Goal: Task Accomplishment & Management: Manage account settings

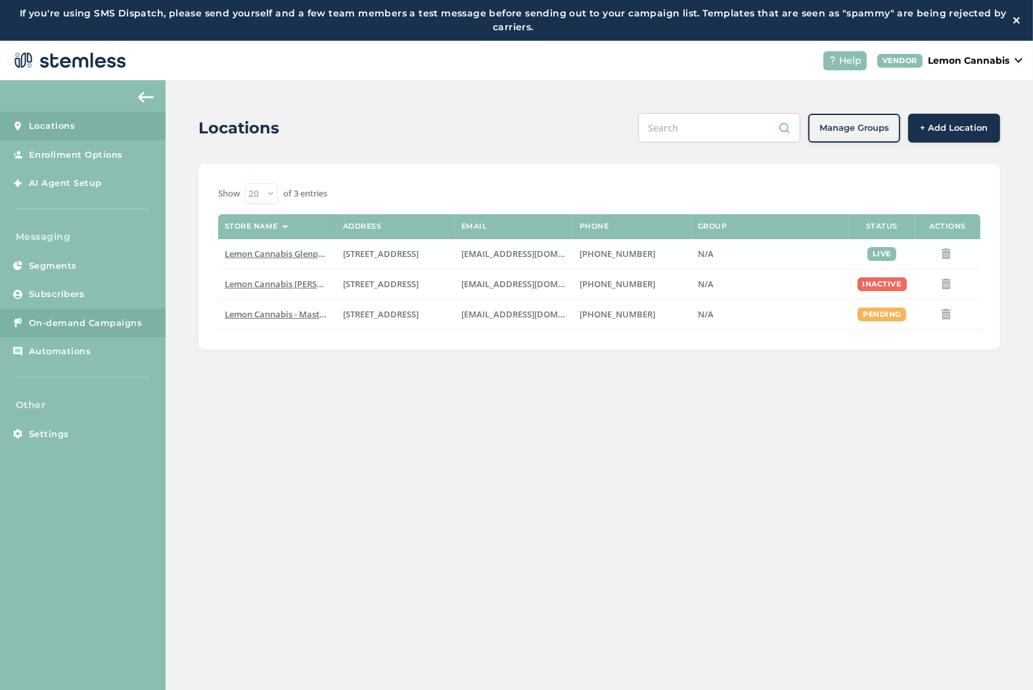
click at [85, 327] on span "On-demand Campaigns" at bounding box center [86, 323] width 114 height 13
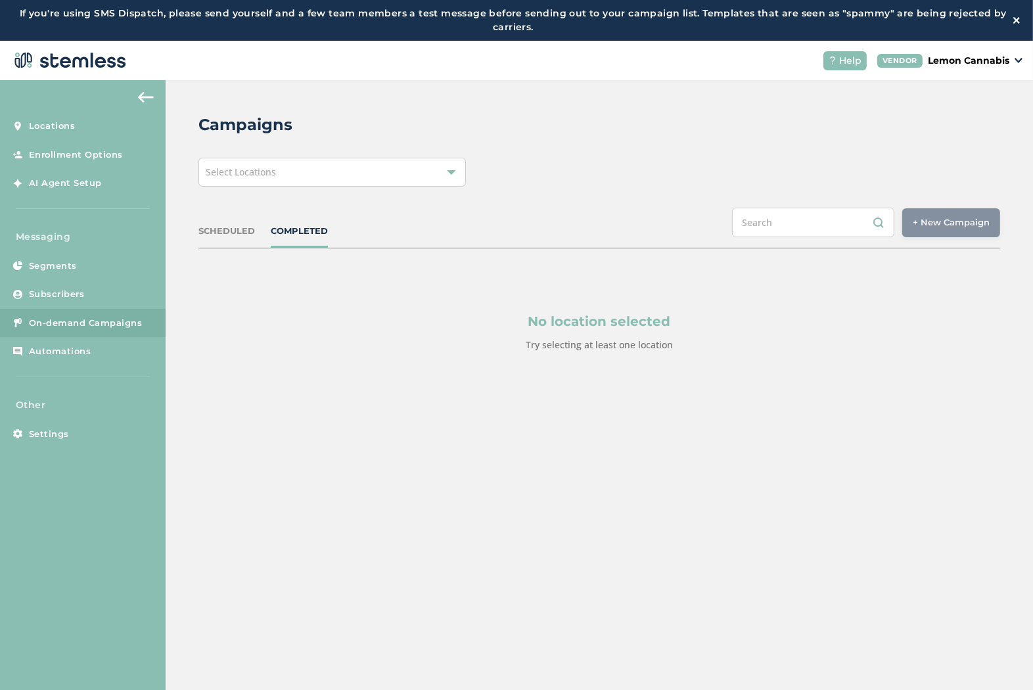
click at [395, 179] on div "Select Locations" at bounding box center [331, 172] width 267 height 29
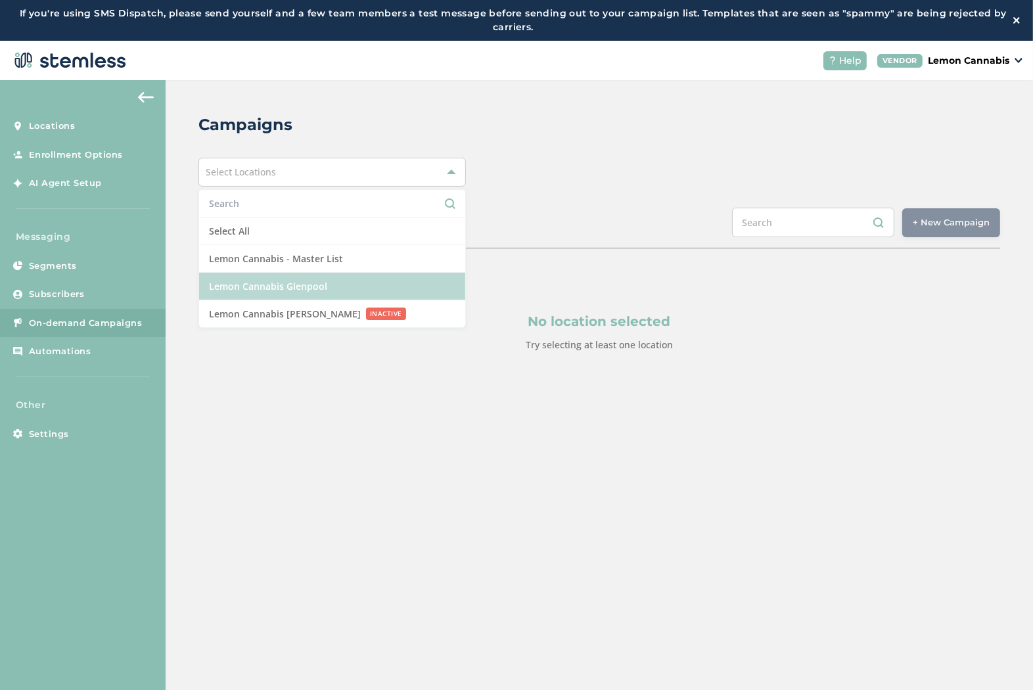
click at [388, 293] on li "Lemon Cannabis Glenpool" at bounding box center [332, 287] width 266 height 28
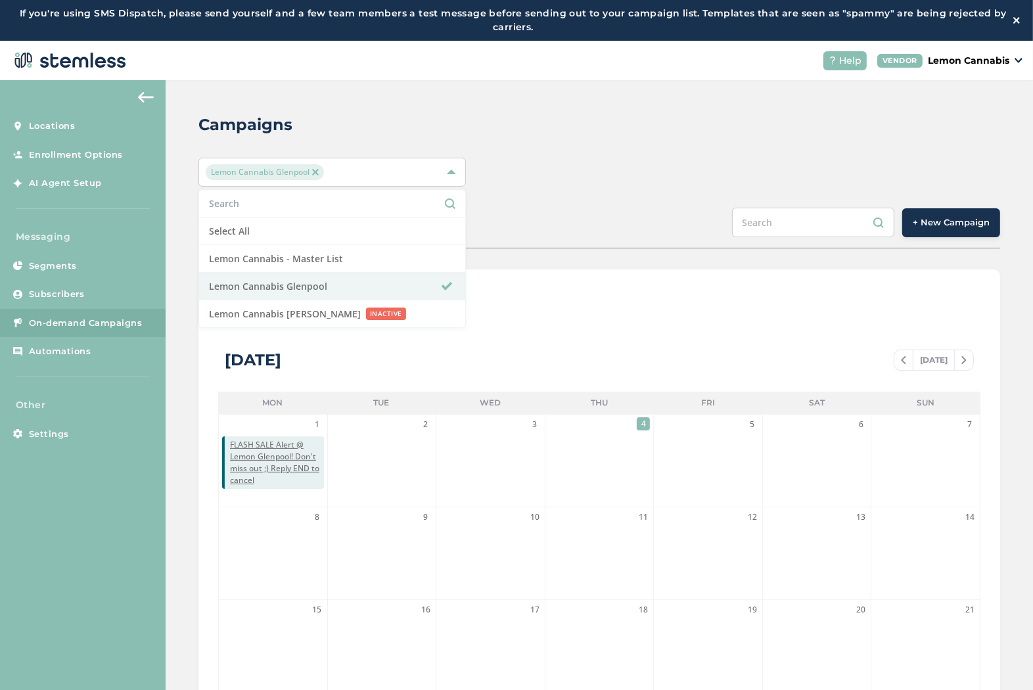
click at [684, 167] on div "Lemon Cannabis [GEOGRAPHIC_DATA] Select All Lemon Cannabis - Master List Lemon …" at bounding box center [599, 172] width 802 height 29
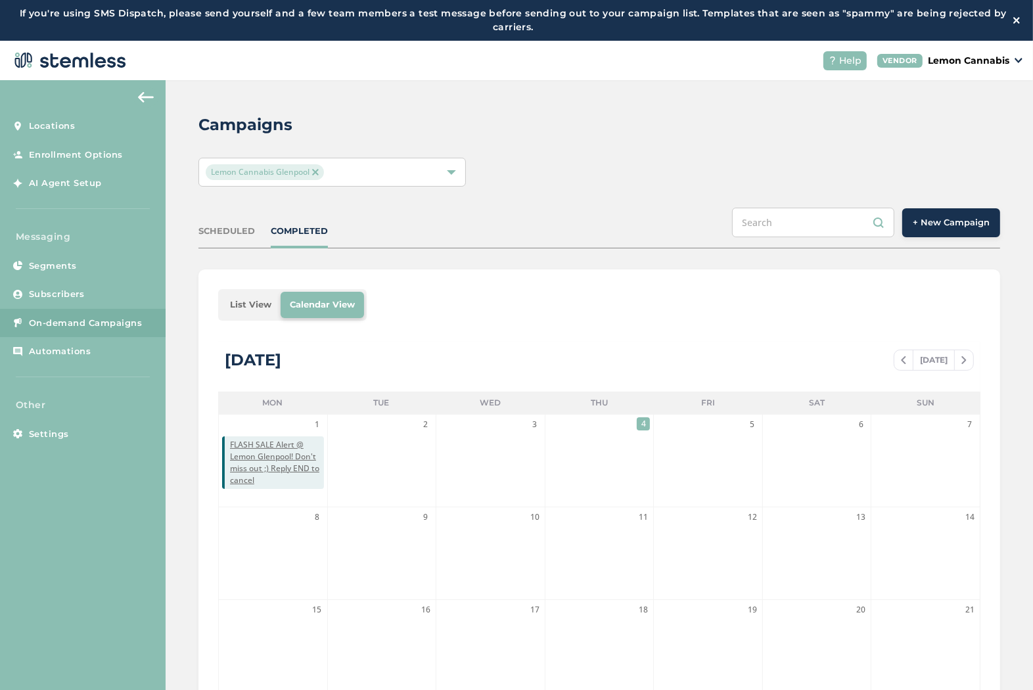
click at [973, 230] on button "+ New Campaign" at bounding box center [951, 222] width 98 height 29
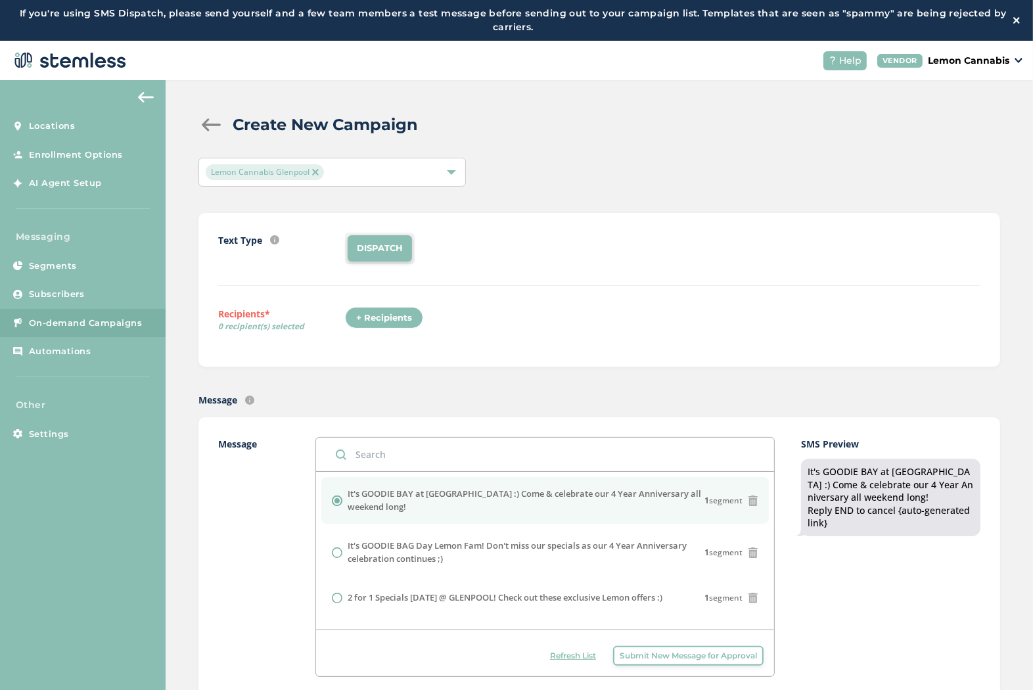
click at [396, 326] on div "+ Recipients" at bounding box center [384, 318] width 78 height 22
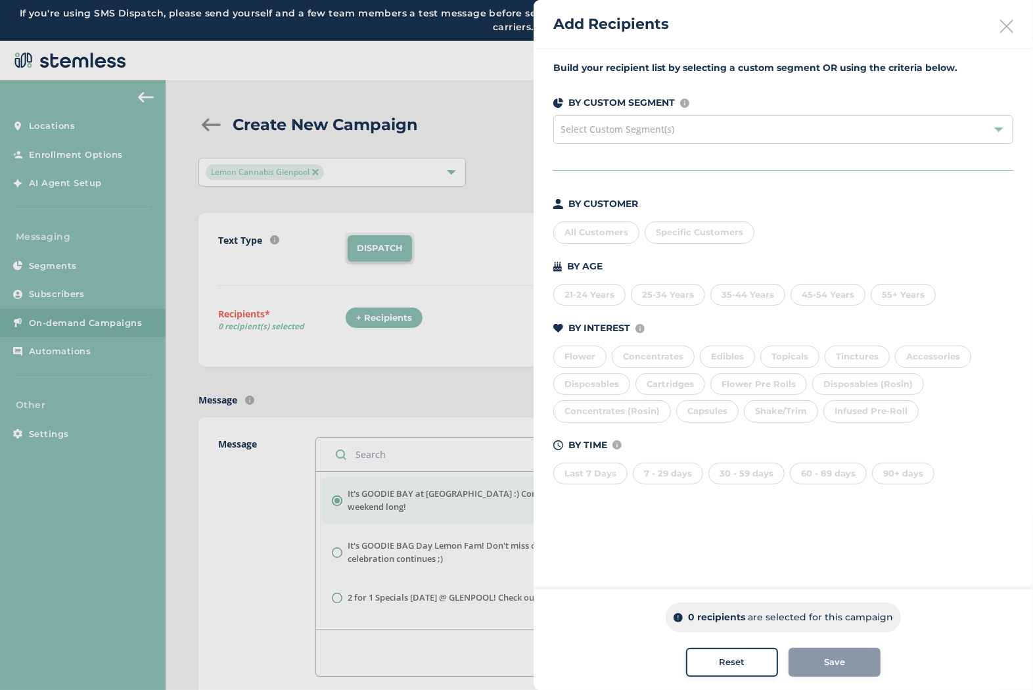
click at [596, 478] on div "Last 7 Days" at bounding box center [590, 474] width 74 height 22
click at [685, 477] on div "7 - 29 days" at bounding box center [668, 474] width 70 height 22
click at [743, 478] on div "30 - 59 days" at bounding box center [746, 474] width 76 height 22
click at [815, 481] on div "60 - 89 days" at bounding box center [828, 474] width 77 height 22
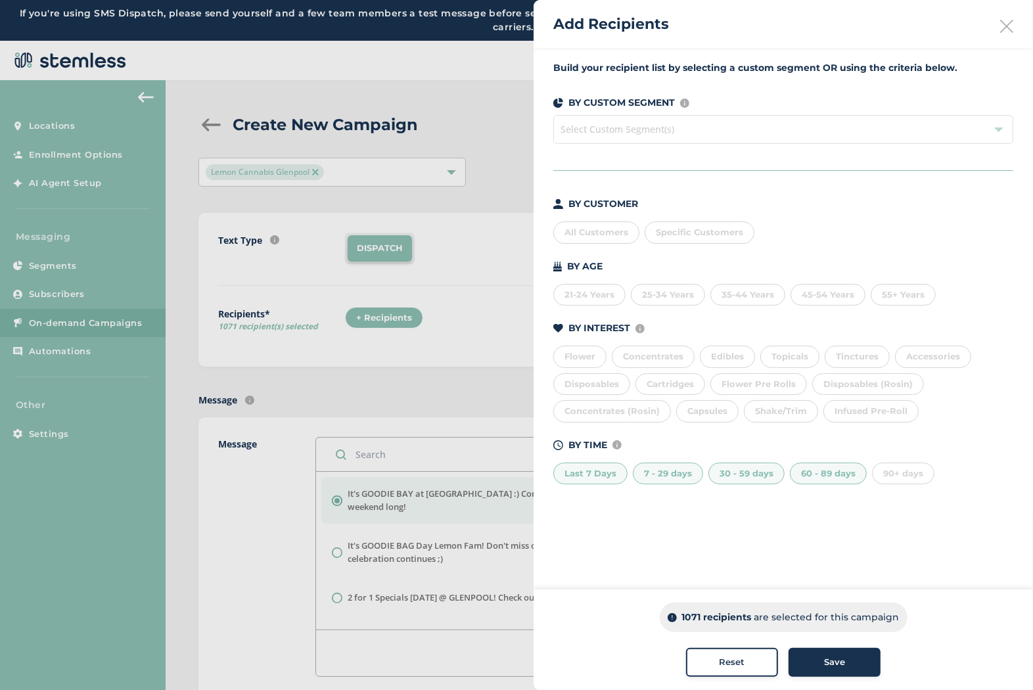
click at [690, 230] on span "Specific Customers" at bounding box center [699, 232] width 87 height 11
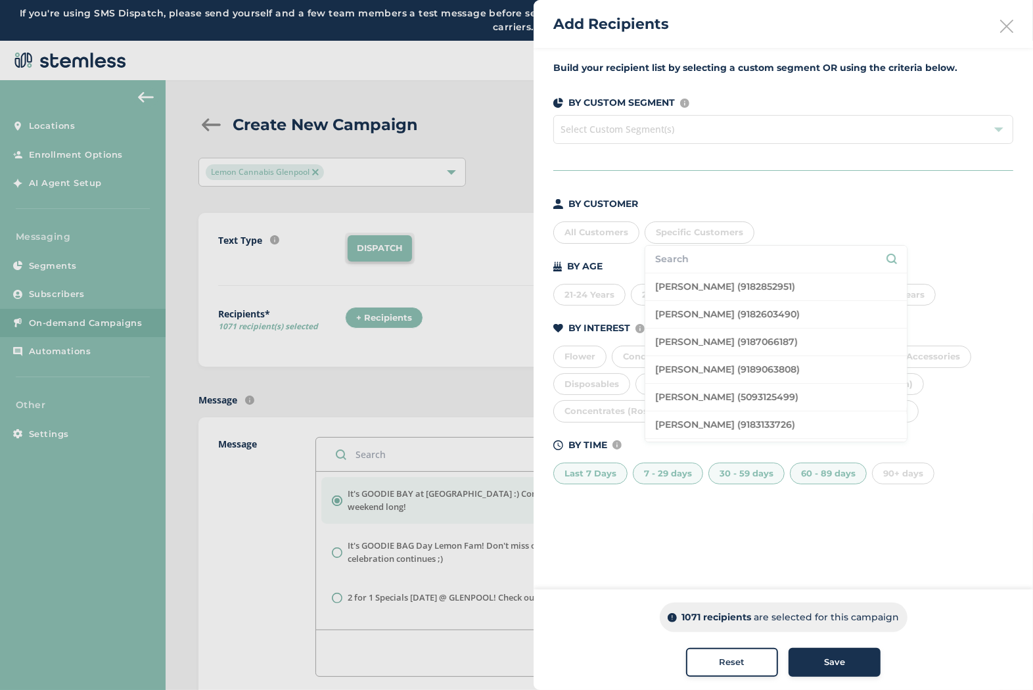
click at [701, 264] on input "text" at bounding box center [776, 259] width 242 height 14
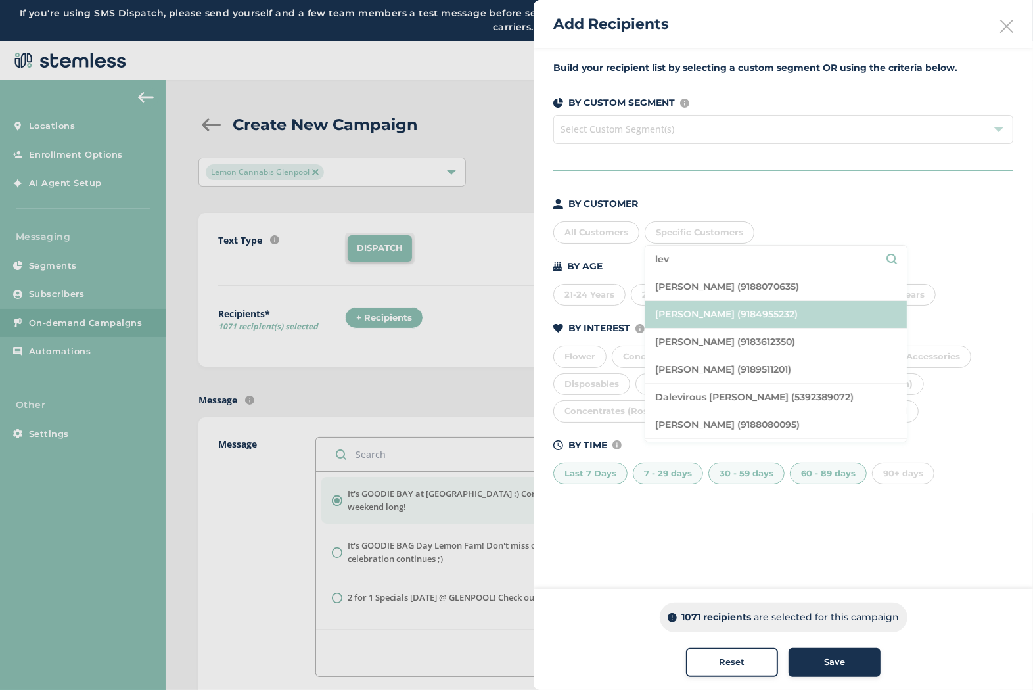
click at [710, 319] on li "[PERSON_NAME] (9184955232)" at bounding box center [776, 315] width 262 height 28
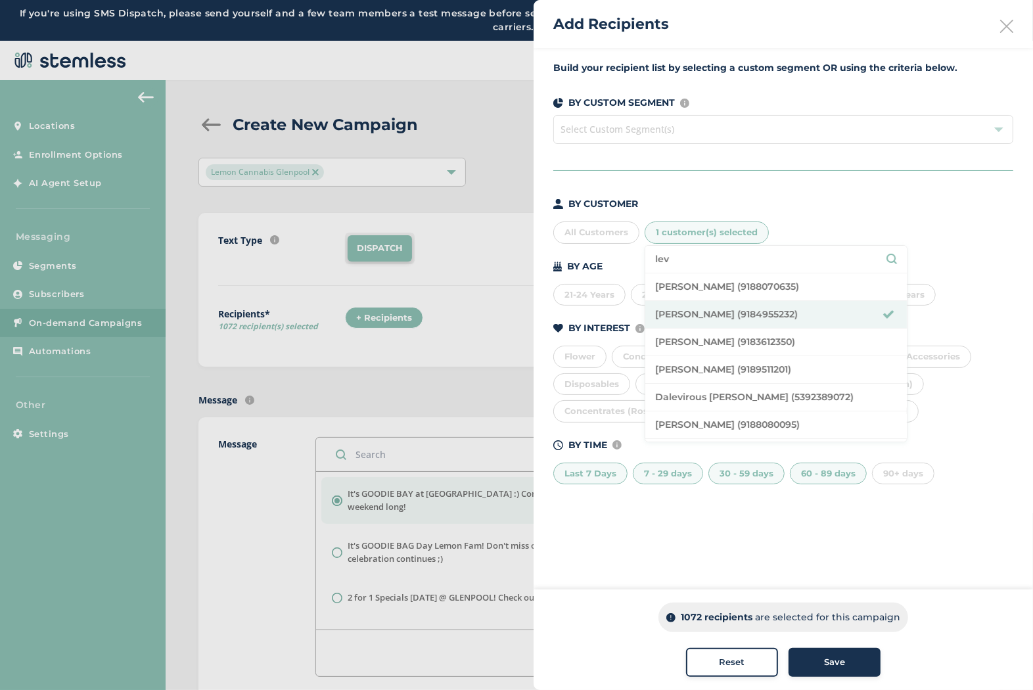
drag, startPoint x: 706, startPoint y: 252, endPoint x: 667, endPoint y: 257, distance: 39.8
click at [667, 257] on input "lev" at bounding box center [776, 259] width 242 height 14
type input "l"
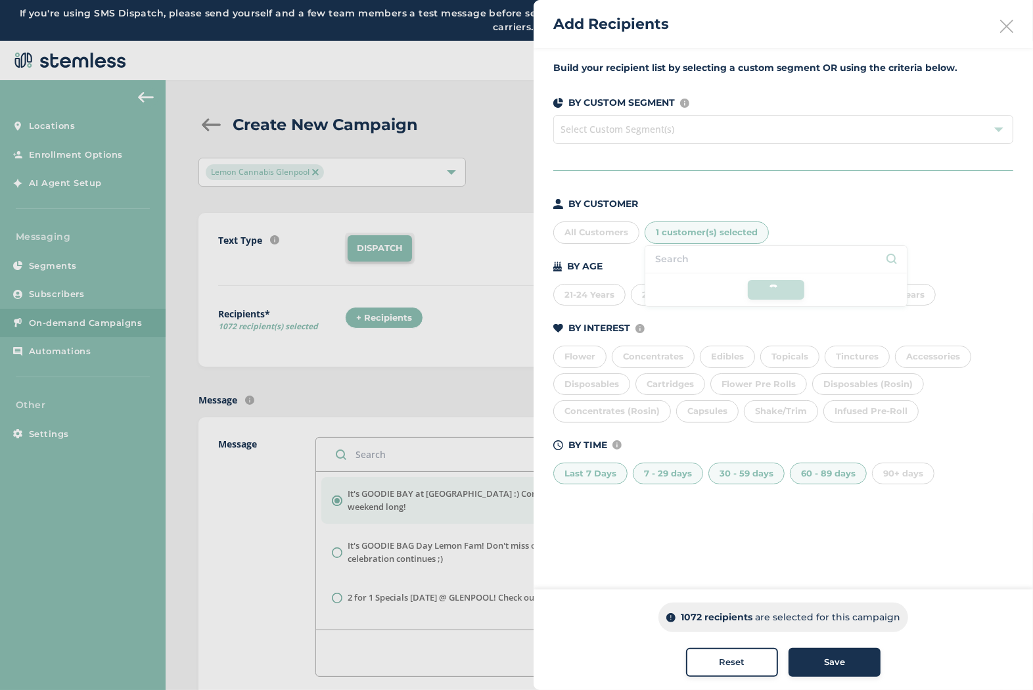
click at [697, 254] on li at bounding box center [776, 260] width 262 height 28
click at [681, 232] on span "1 customer(s) selected" at bounding box center [707, 232] width 102 height 11
click at [678, 232] on span "1 customer(s) selected" at bounding box center [707, 232] width 102 height 11
click at [687, 261] on li at bounding box center [776, 260] width 262 height 28
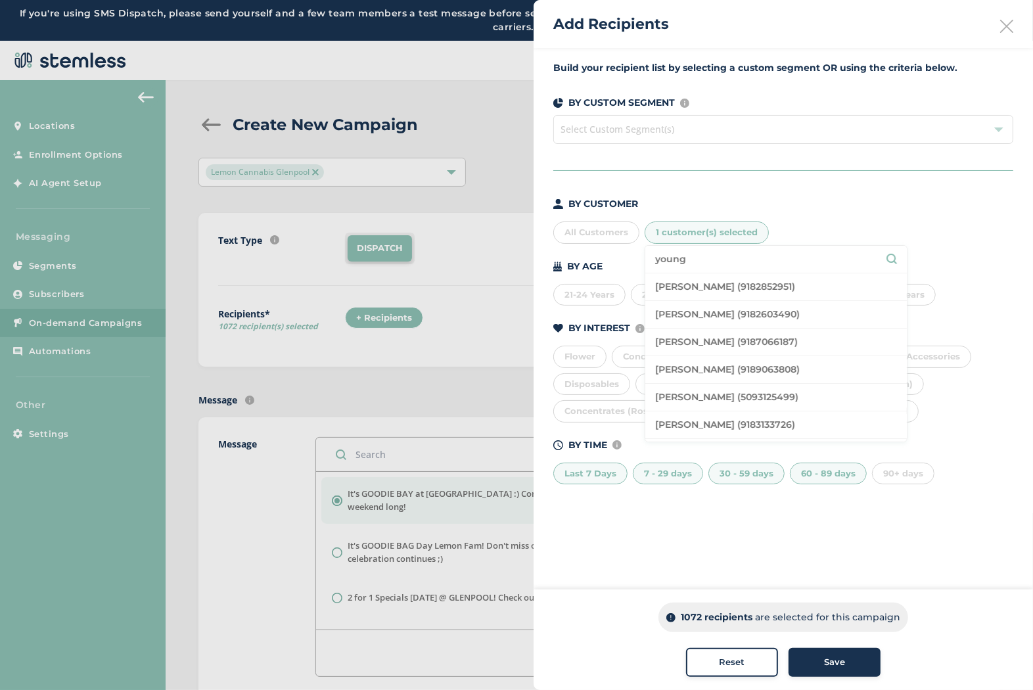
type input "young"
click at [849, 200] on div "BY CUSTOMER" at bounding box center [783, 204] width 460 height 14
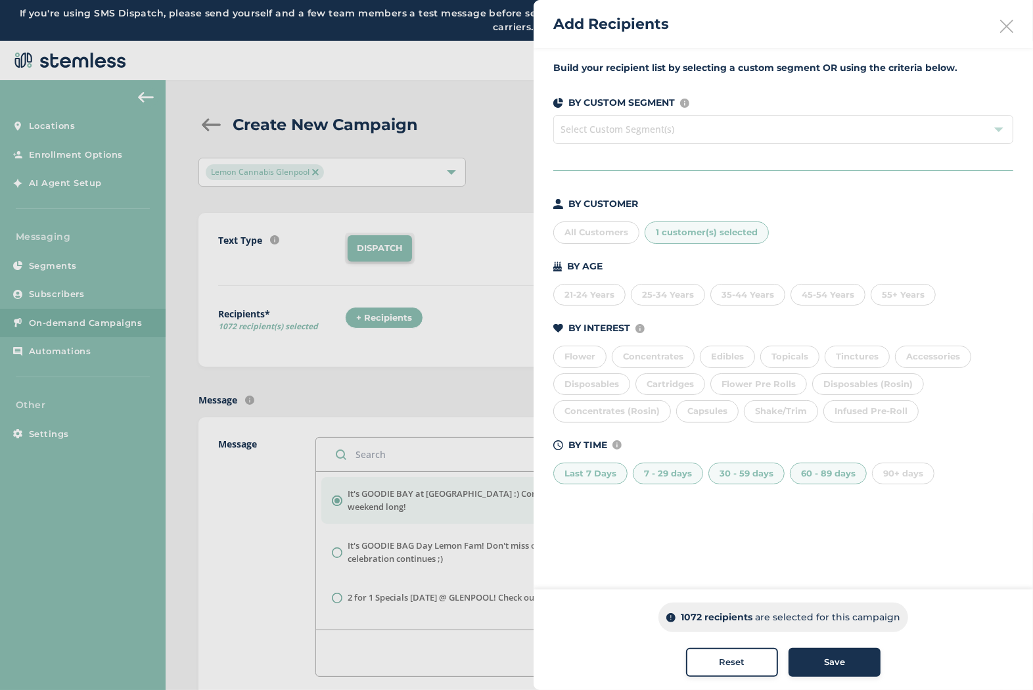
click at [1007, 29] on icon at bounding box center [1006, 26] width 13 height 13
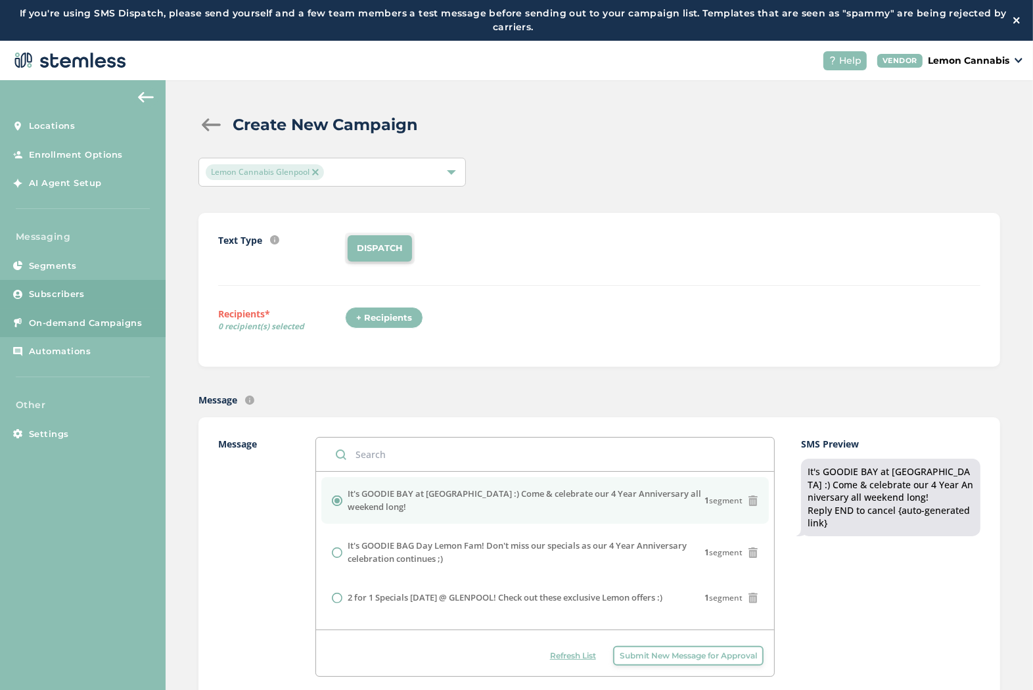
click at [112, 290] on link "Subscribers" at bounding box center [83, 294] width 166 height 29
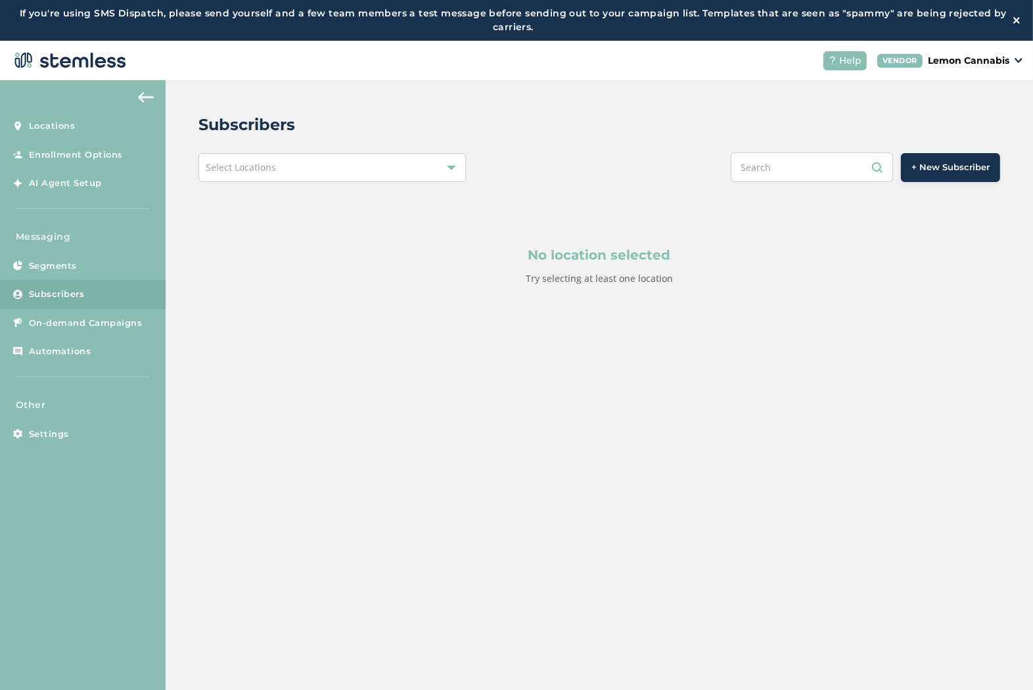
click at [314, 156] on div "Select Locations" at bounding box center [331, 167] width 267 height 29
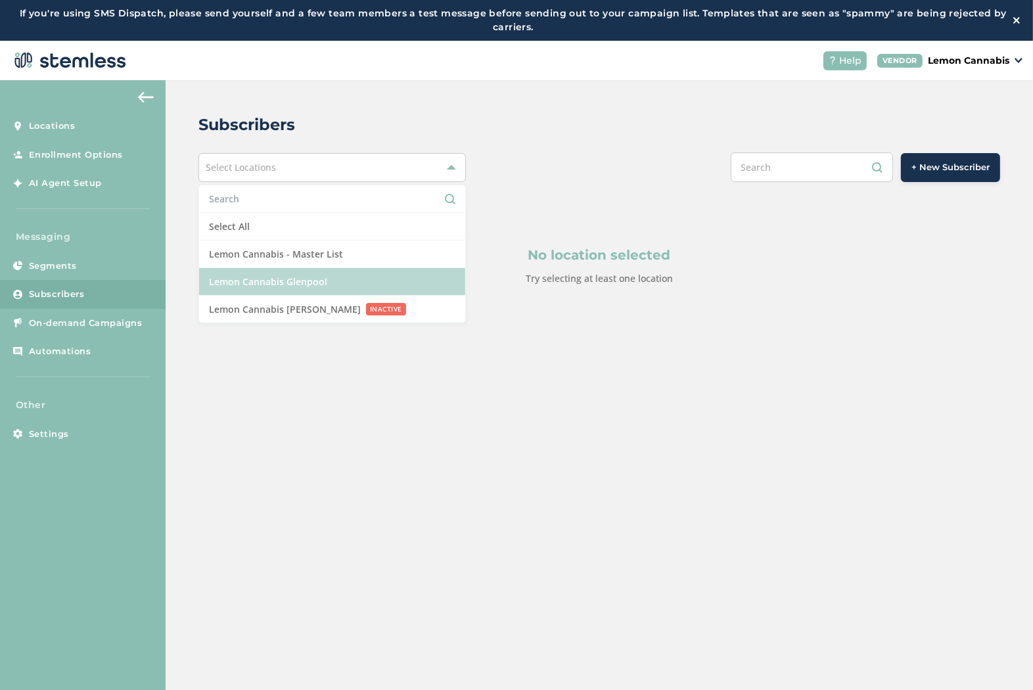
click at [318, 288] on li "Lemon Cannabis Glenpool" at bounding box center [332, 282] width 266 height 28
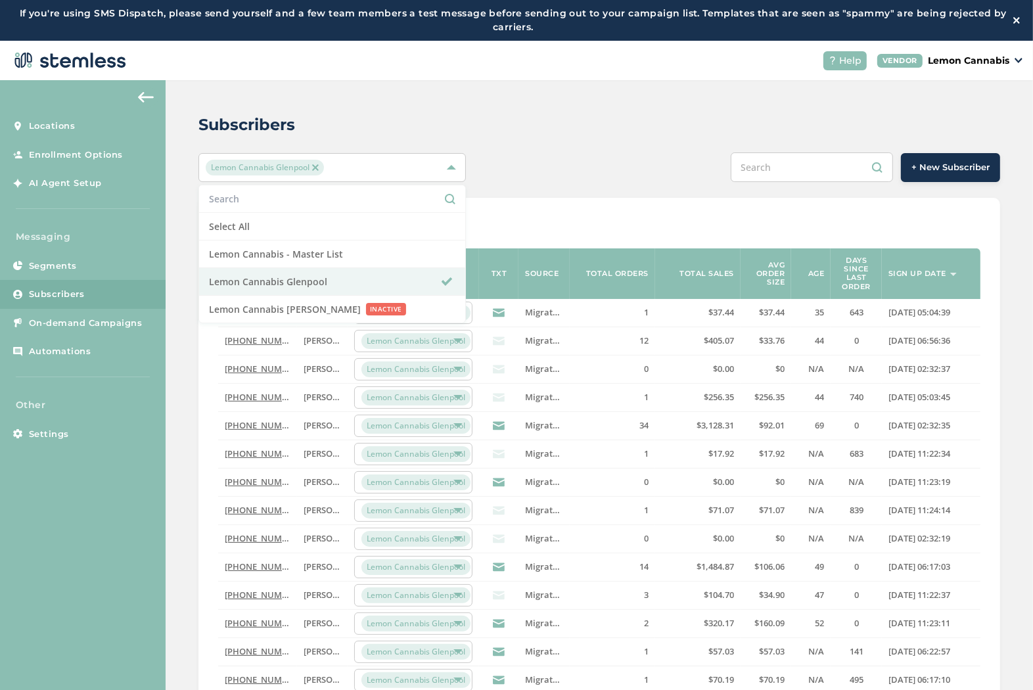
click at [779, 173] on input "text" at bounding box center [812, 167] width 162 height 30
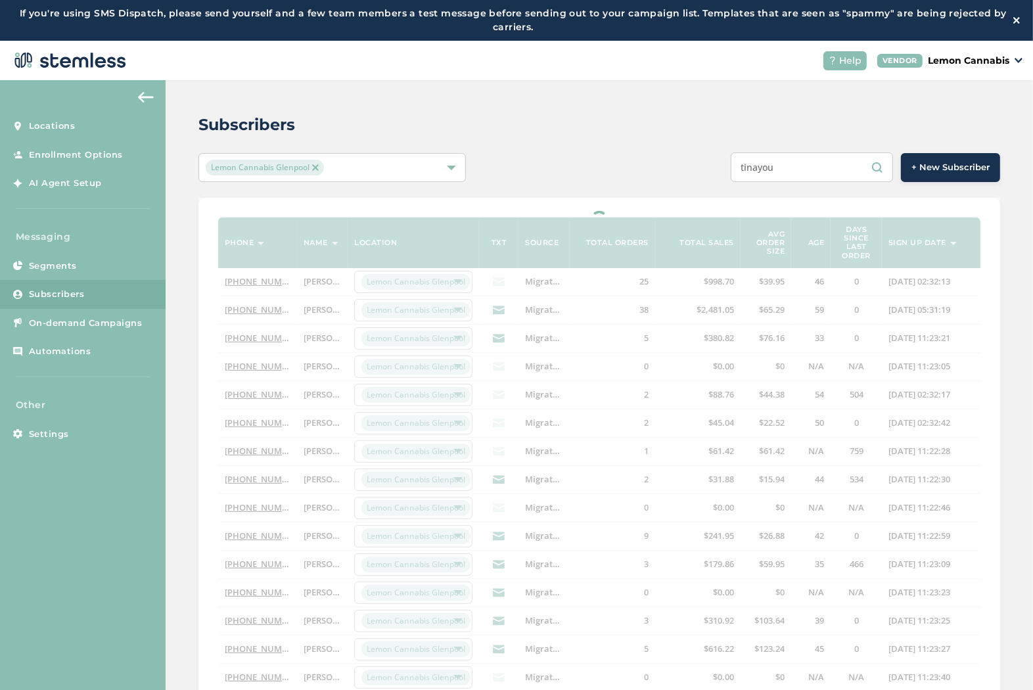
click at [762, 168] on input "tinayou" at bounding box center [812, 167] width 162 height 30
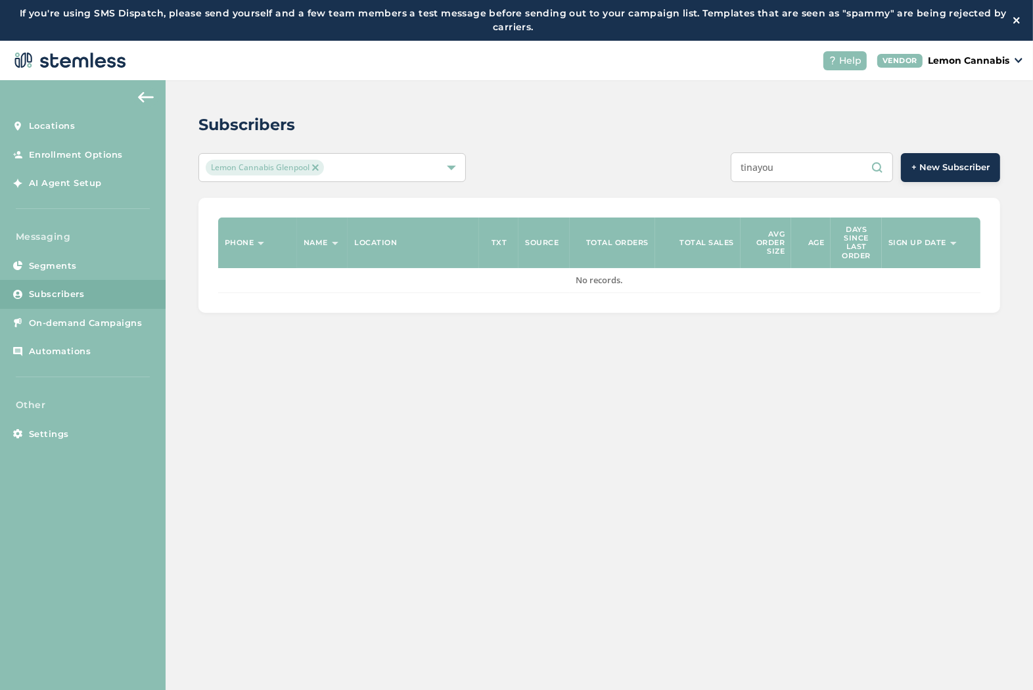
click at [771, 166] on input "tinayou" at bounding box center [812, 167] width 162 height 30
click at [768, 168] on input "tinayou" at bounding box center [812, 167] width 162 height 30
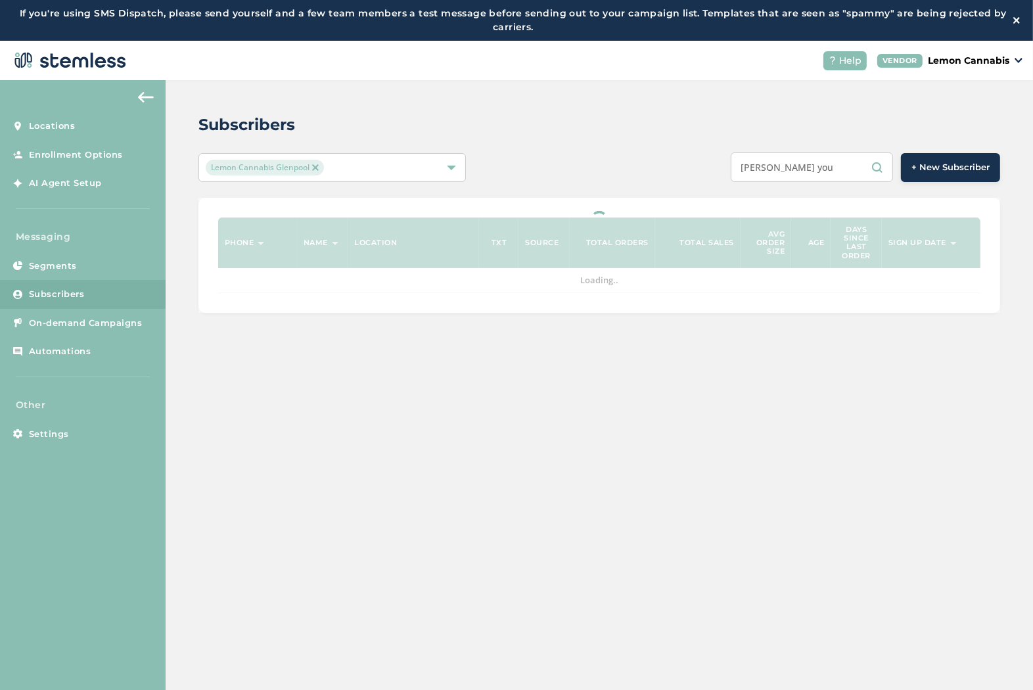
click at [813, 166] on input "[PERSON_NAME] you" at bounding box center [812, 167] width 162 height 30
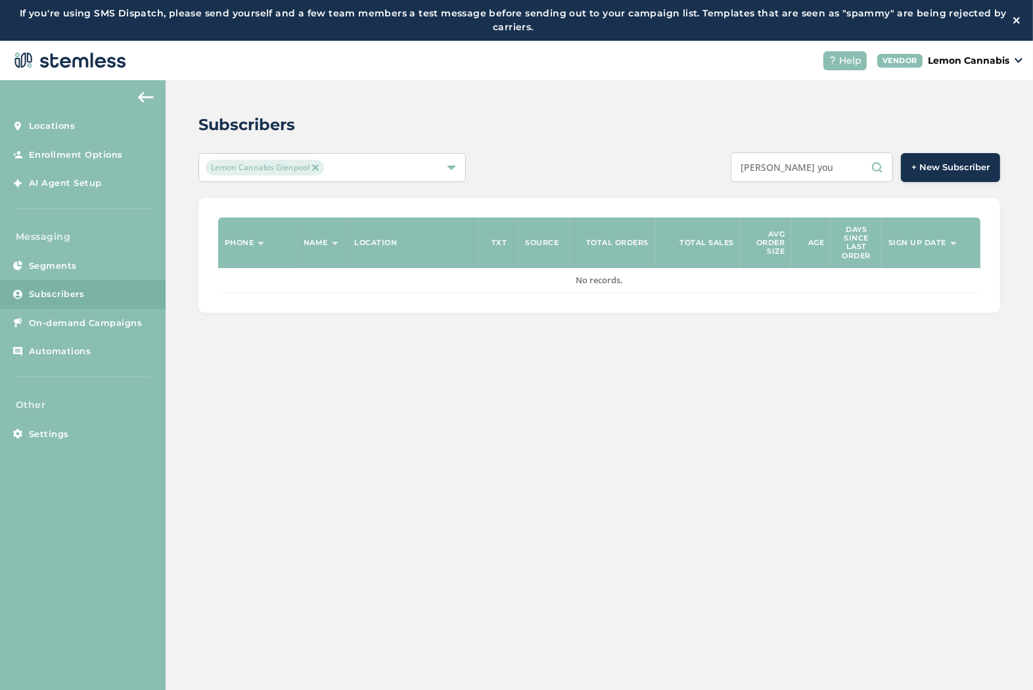
drag, startPoint x: 806, startPoint y: 170, endPoint x: 601, endPoint y: 145, distance: 205.9
click at [590, 149] on div "Subscribers [PERSON_NAME] Glenpool [PERSON_NAME] you + New Subscriber Phone Nam…" at bounding box center [599, 212] width 867 height 265
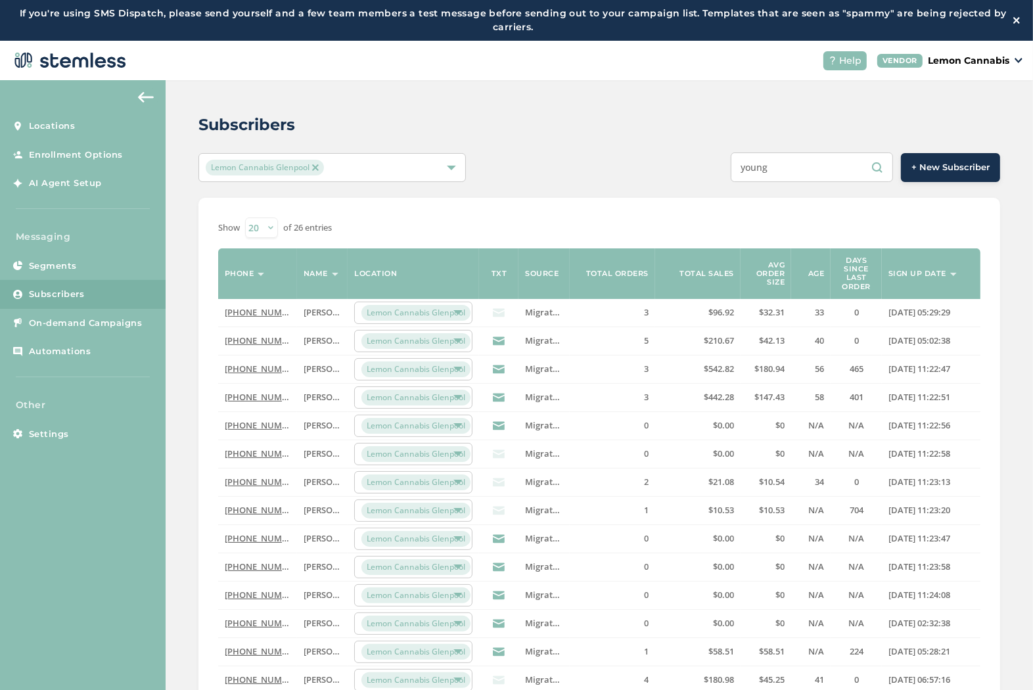
click at [428, 173] on div "Lemon Cannabis Glenpool" at bounding box center [326, 168] width 240 height 16
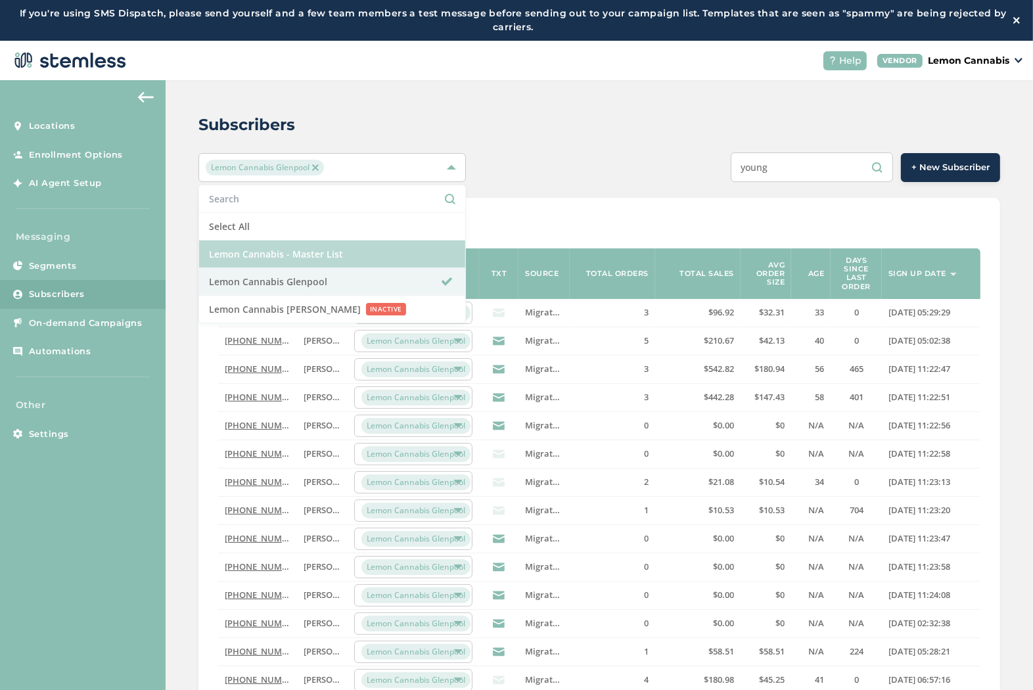
click at [363, 247] on li "Lemon Cannabis - Master List" at bounding box center [332, 255] width 266 height 28
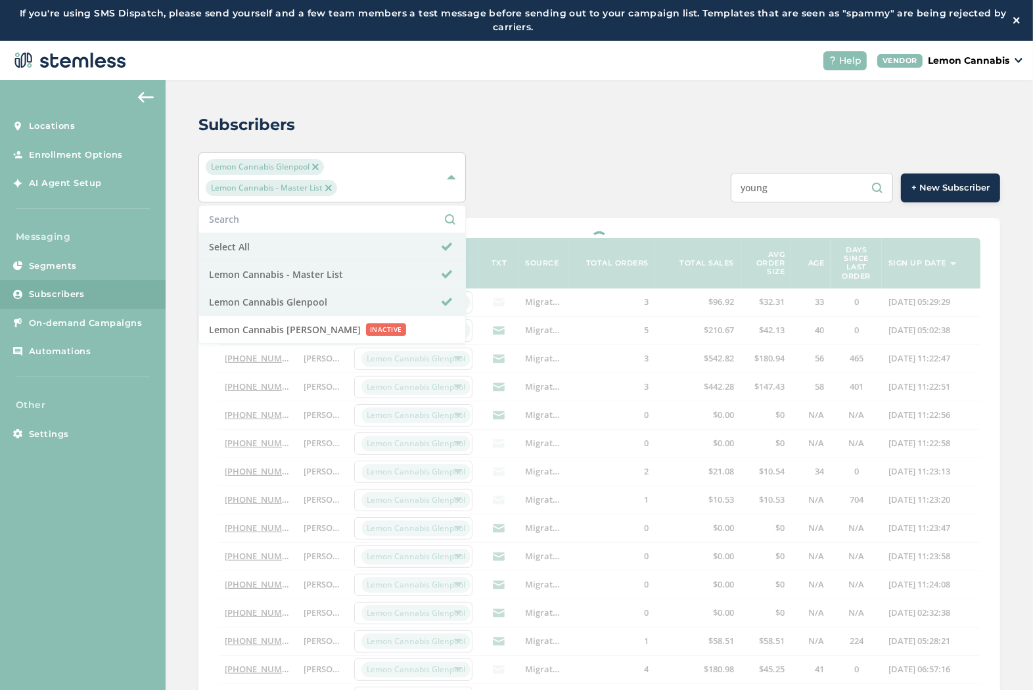
click at [309, 168] on span "Lemon Cannabis Glenpool" at bounding box center [265, 167] width 118 height 16
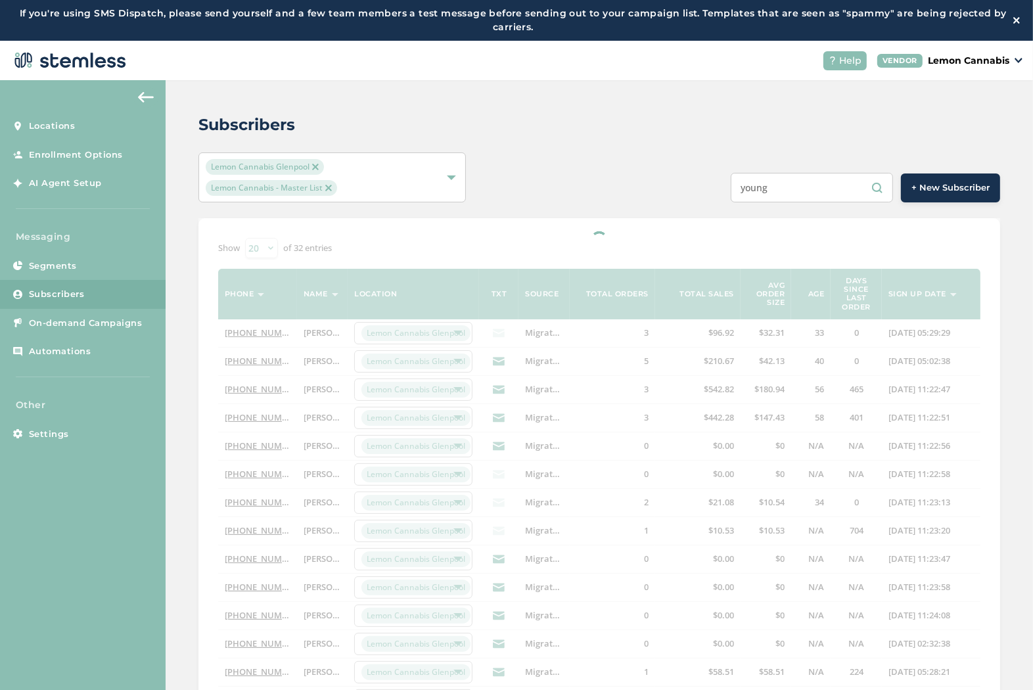
click at [312, 166] on img at bounding box center [315, 167] width 7 height 7
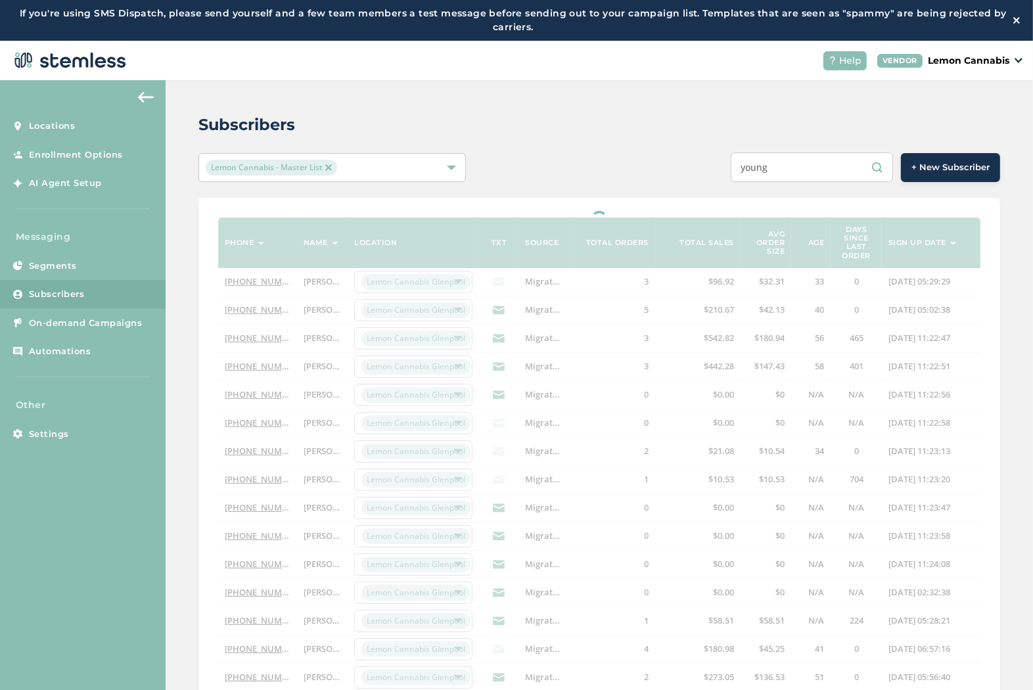
click at [543, 117] on div "Subscribers" at bounding box center [593, 125] width 791 height 24
click at [743, 168] on input "young" at bounding box center [812, 167] width 162 height 30
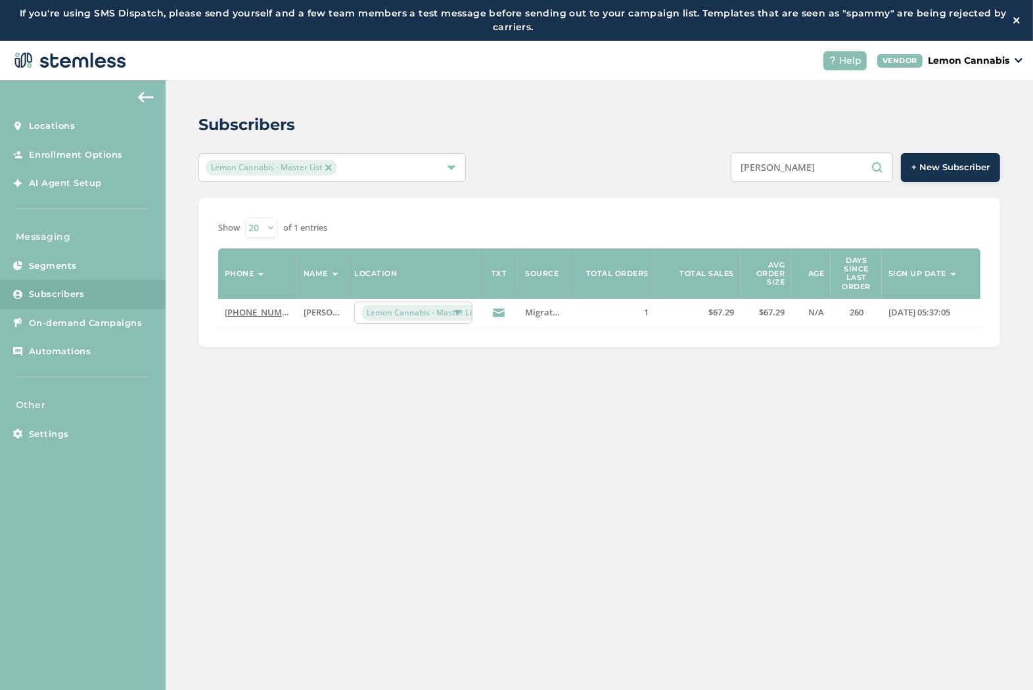
type input "[PERSON_NAME]"
click at [330, 167] on img at bounding box center [328, 167] width 7 height 7
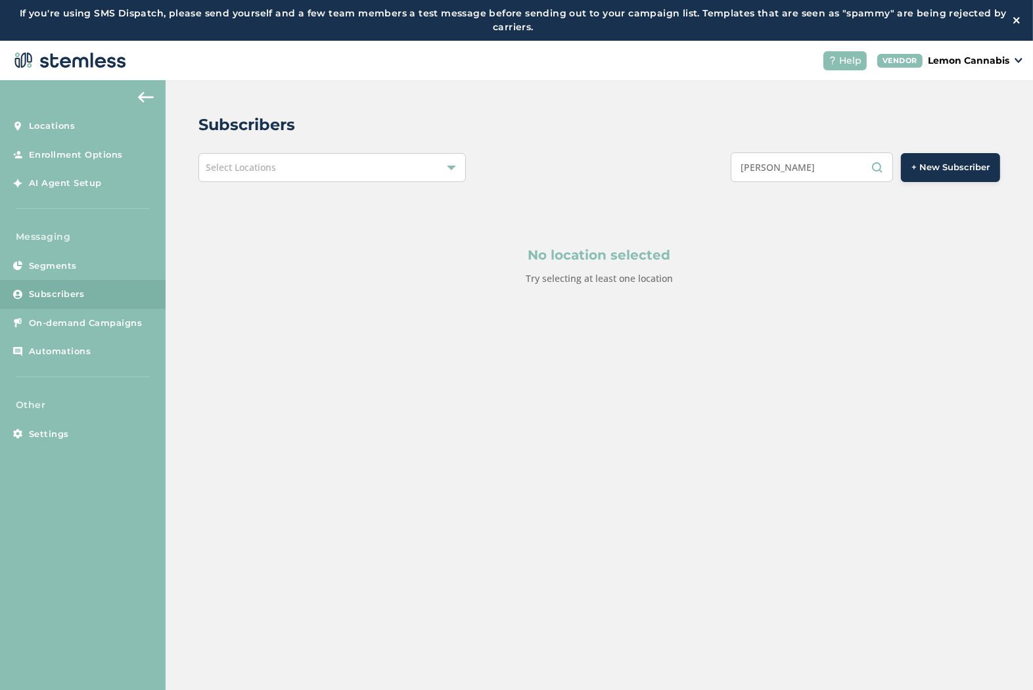
click at [411, 166] on div "Select Locations" at bounding box center [331, 167] width 267 height 29
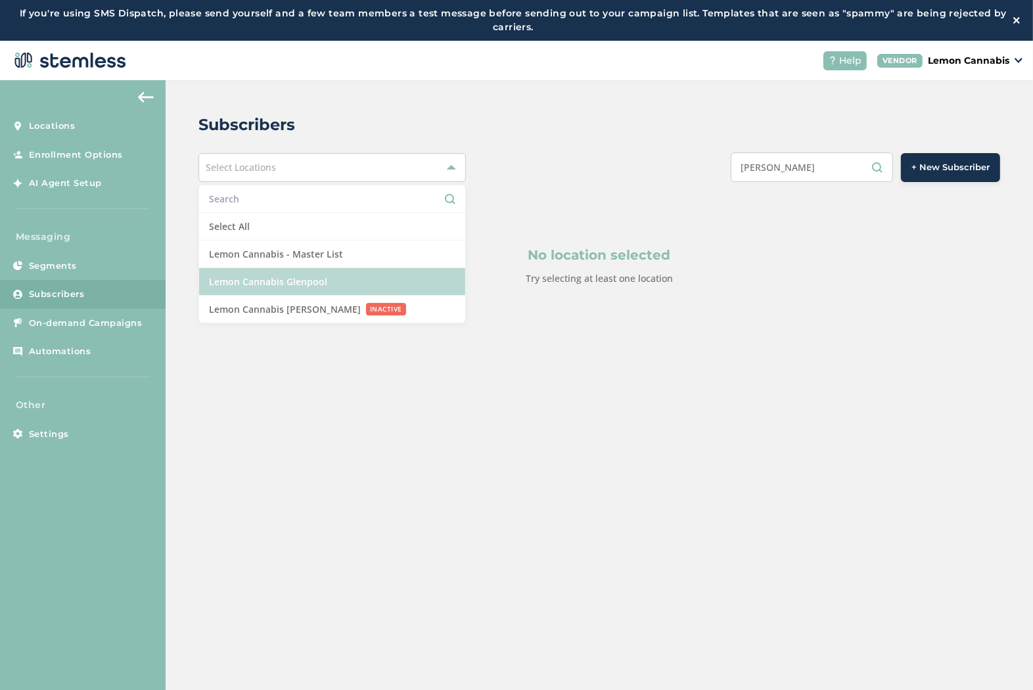
click at [359, 277] on li "Lemon Cannabis Glenpool" at bounding box center [332, 282] width 266 height 28
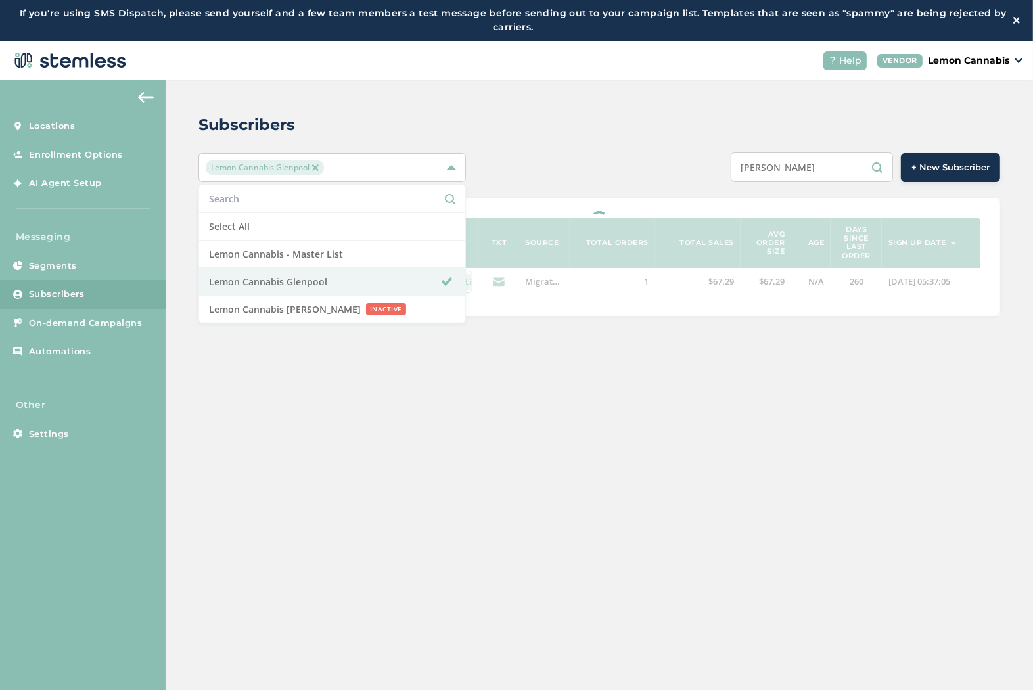
click at [572, 145] on div "Subscribers Lemon Cannabis [GEOGRAPHIC_DATA] Select All Lemon Cannabis - Master…" at bounding box center [599, 214] width 867 height 269
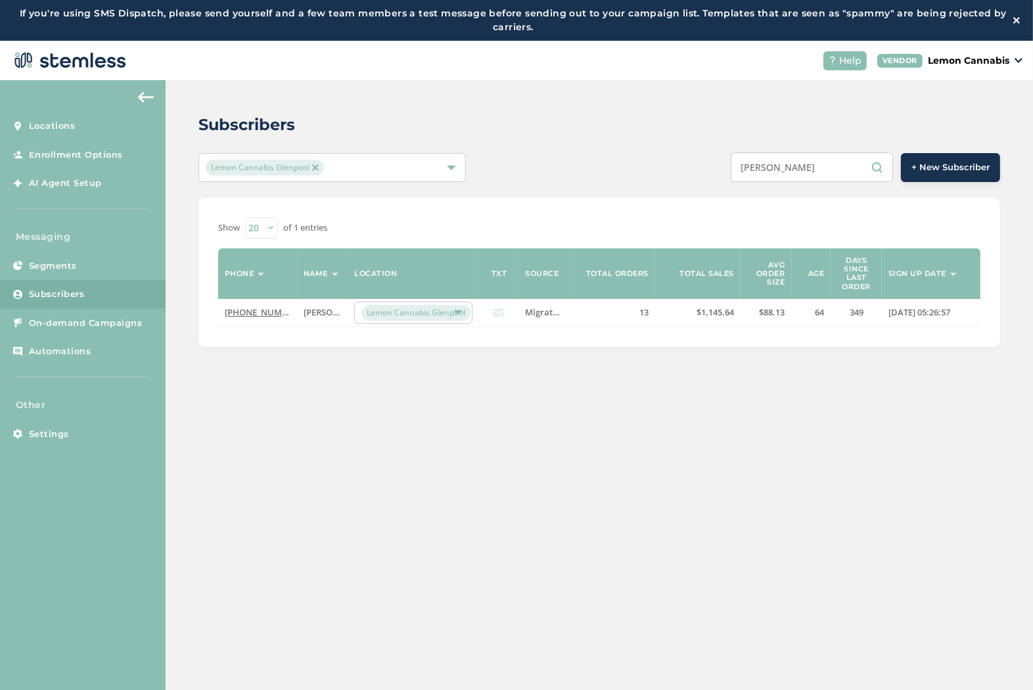
click at [501, 314] on icon at bounding box center [499, 313] width 12 height 12
click at [436, 317] on span "Lemon Cannabis Glenpool" at bounding box center [415, 313] width 109 height 16
click at [501, 457] on div "Subscribers [PERSON_NAME] Glenpool [PERSON_NAME] + New Subscriber Show 20 50 10…" at bounding box center [599, 405] width 867 height 651
click at [235, 312] on link "[PHONE_NUMBER]" at bounding box center [263, 312] width 76 height 12
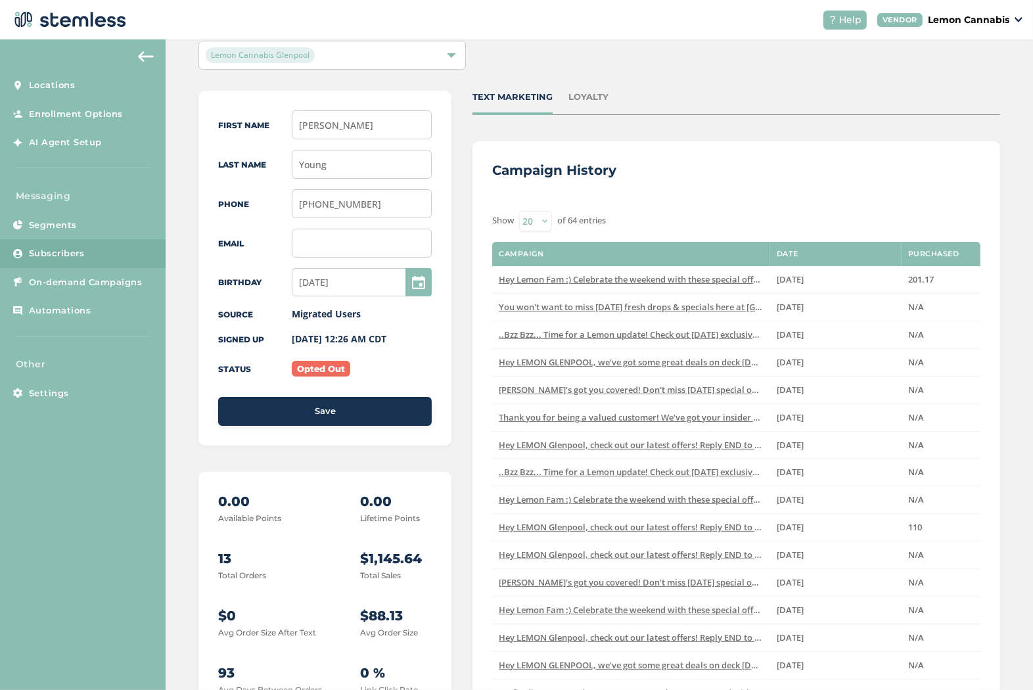
scroll to position [20, 0]
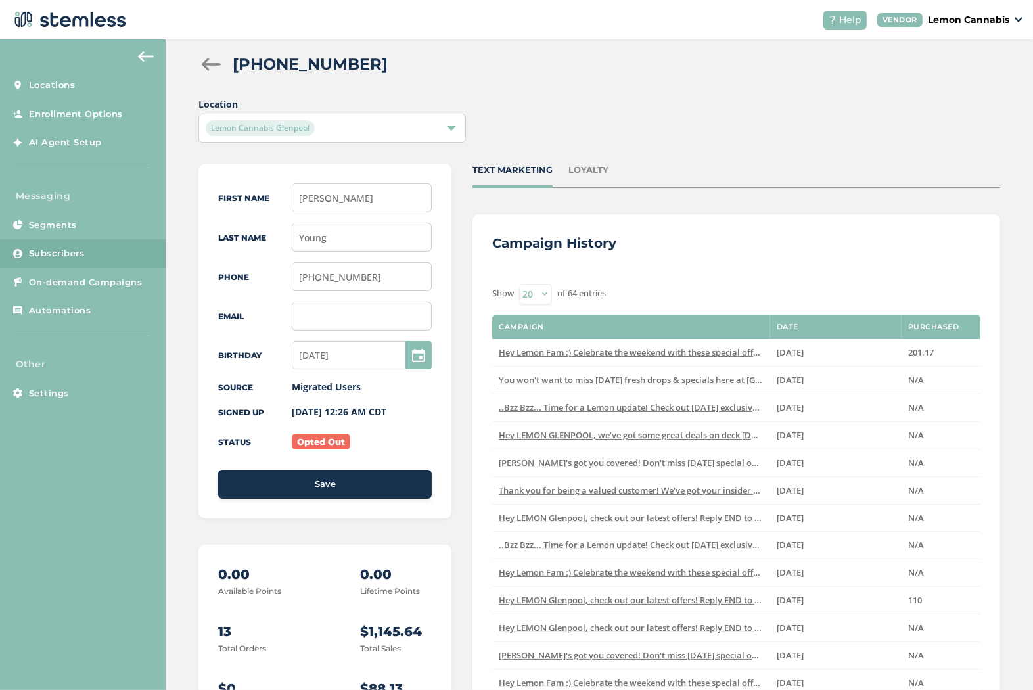
click at [578, 165] on div "LOYALTY" at bounding box center [588, 170] width 40 height 13
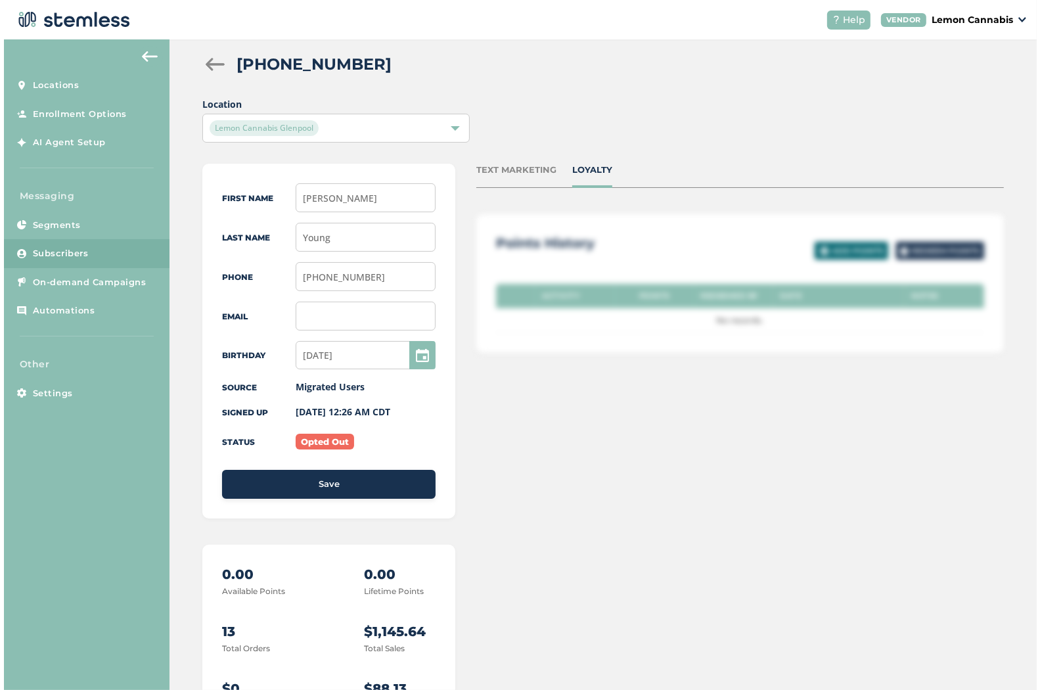
scroll to position [0, 0]
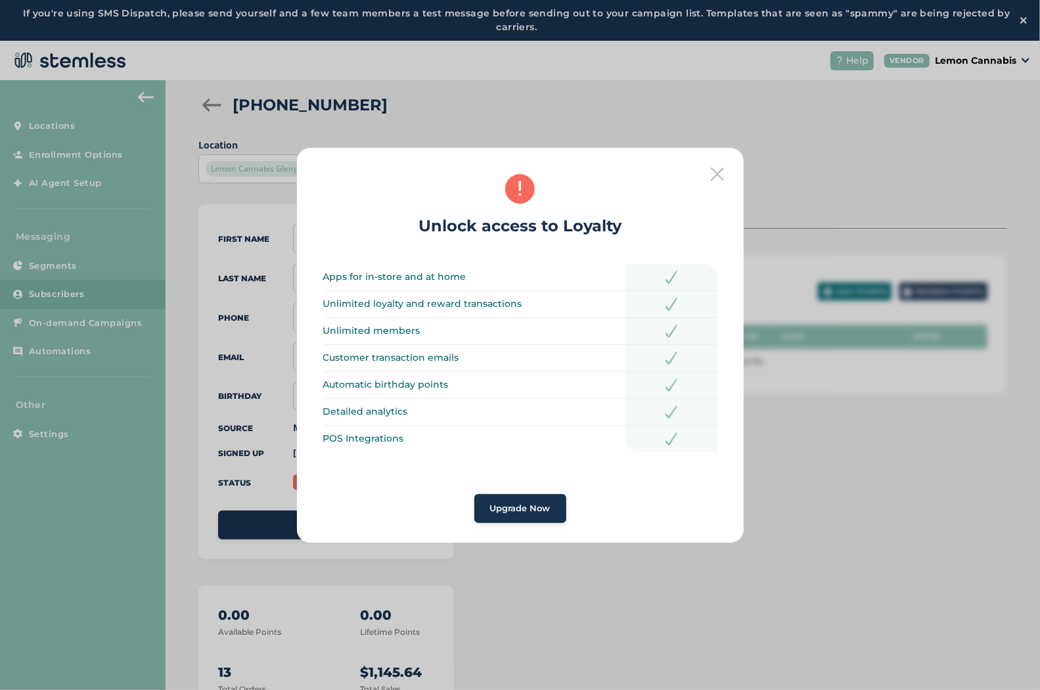
click at [698, 169] on div "Unlock access to Loyalty Apps for in-store and at home Unlimited loyalty and re…" at bounding box center [520, 345] width 447 height 395
click at [712, 171] on icon at bounding box center [717, 174] width 13 height 13
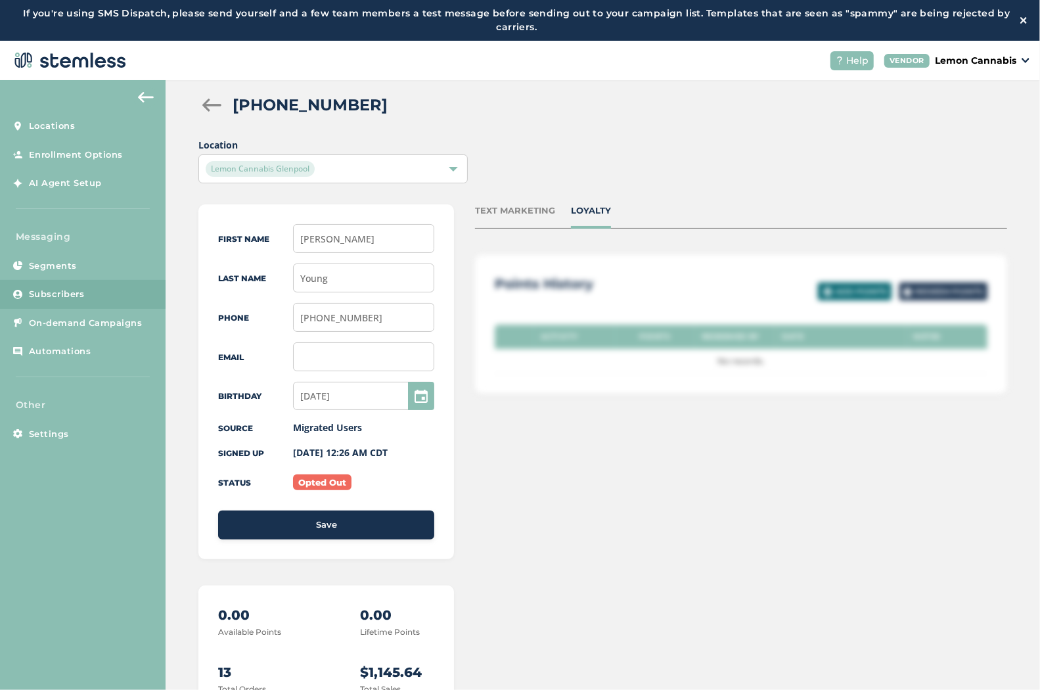
click at [503, 208] on div "TEXT MARKETING" at bounding box center [515, 210] width 80 height 13
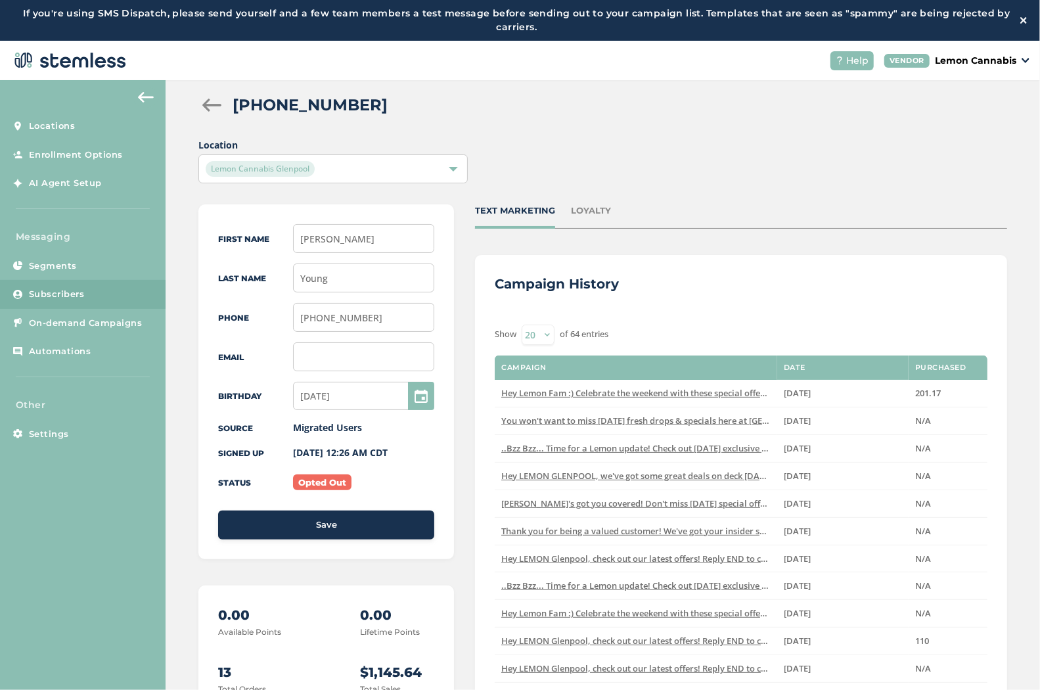
click at [732, 114] on div "[PHONE_NUMBER]" at bounding box center [615, 105] width 764 height 24
click at [146, 92] on img at bounding box center [146, 97] width 16 height 11
